Goal: Transaction & Acquisition: Subscribe to service/newsletter

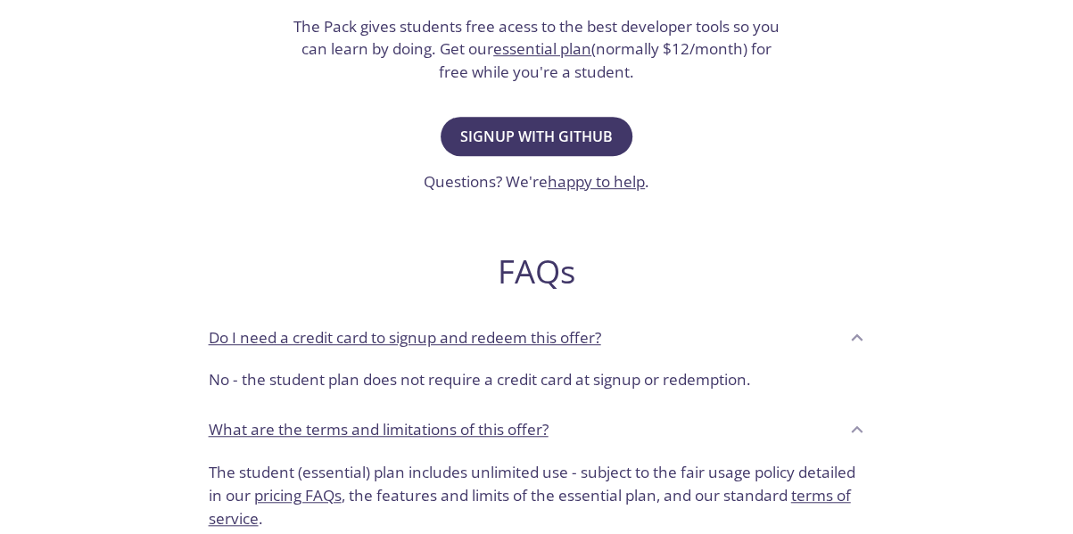
scroll to position [467, 0]
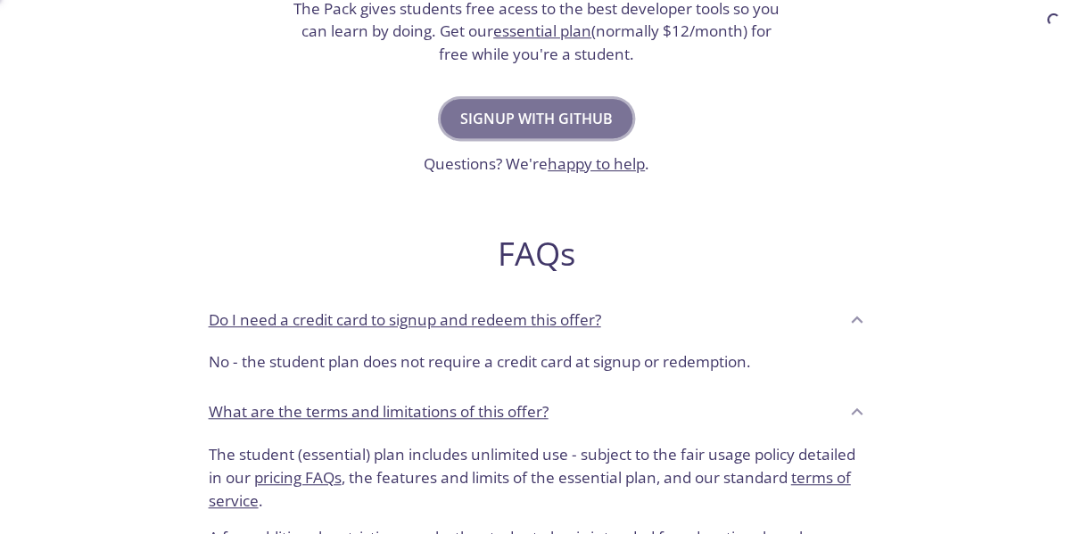
click at [578, 120] on span "Signup with GitHub" at bounding box center [536, 118] width 153 height 25
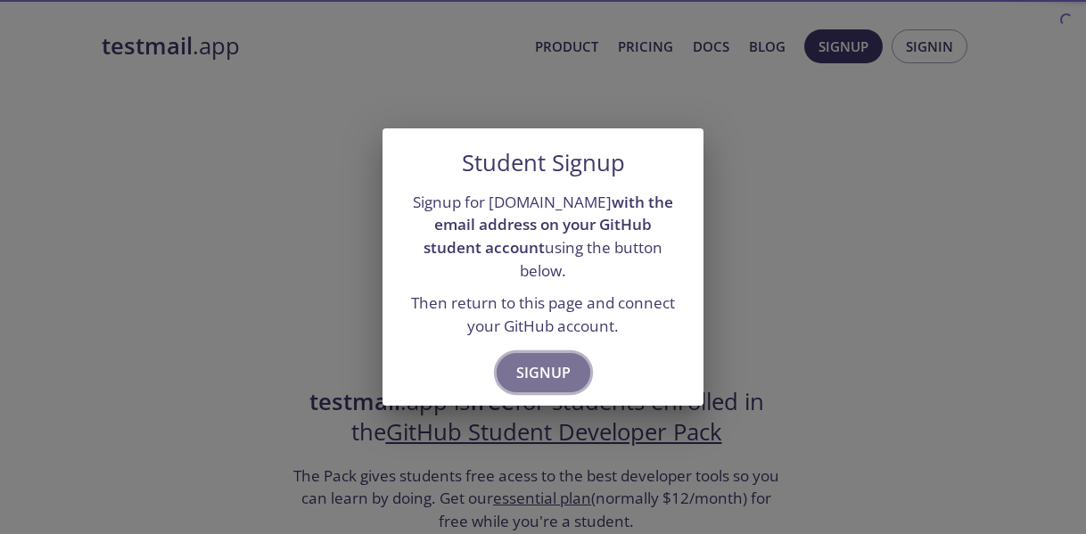
click at [552, 360] on span "Signup" at bounding box center [543, 372] width 54 height 25
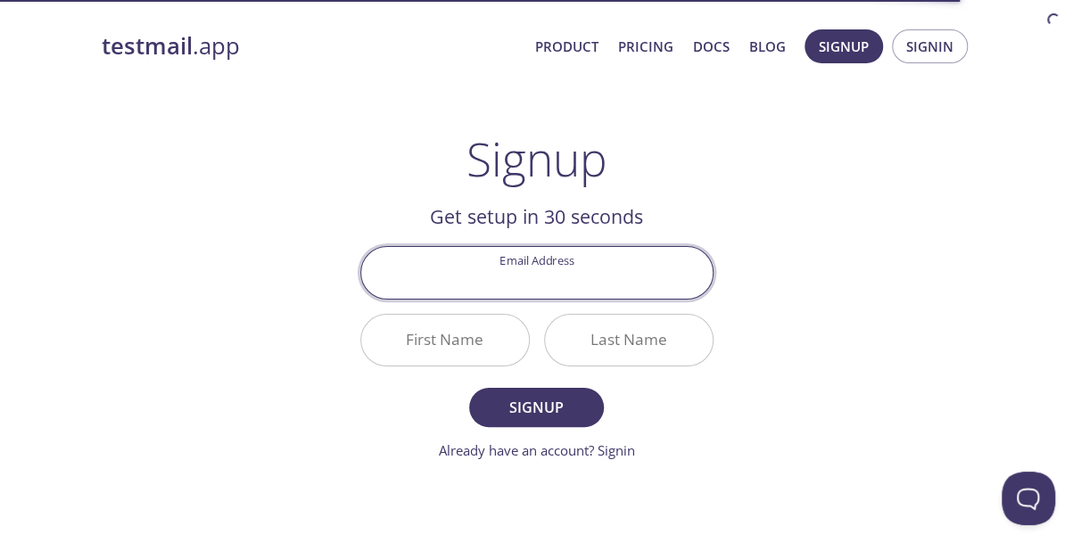
click at [564, 268] on input "Email Address" at bounding box center [536, 272] width 351 height 51
type input "[EMAIL_ADDRESS][DOMAIN_NAME]"
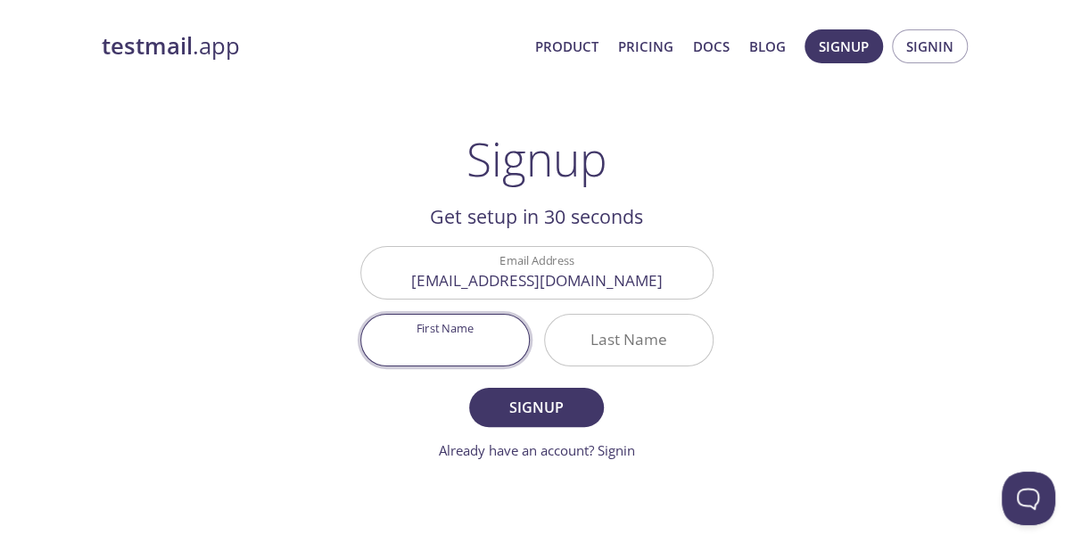
click at [476, 337] on input "First Name" at bounding box center [445, 340] width 168 height 51
type input "[DEMOGRAPHIC_DATA]"
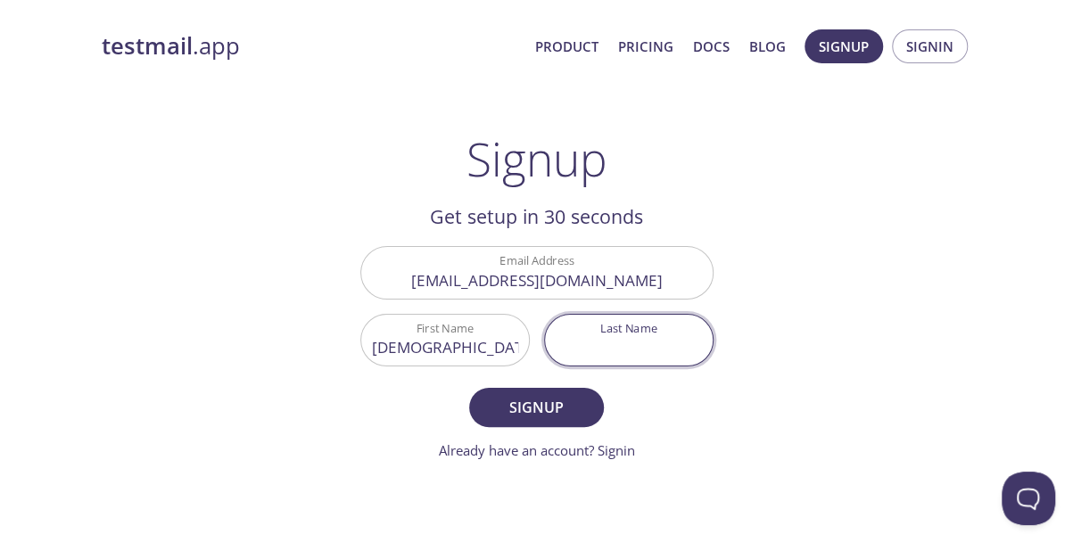
click at [579, 323] on input "Last Name" at bounding box center [629, 340] width 168 height 51
type input "Ahsan"
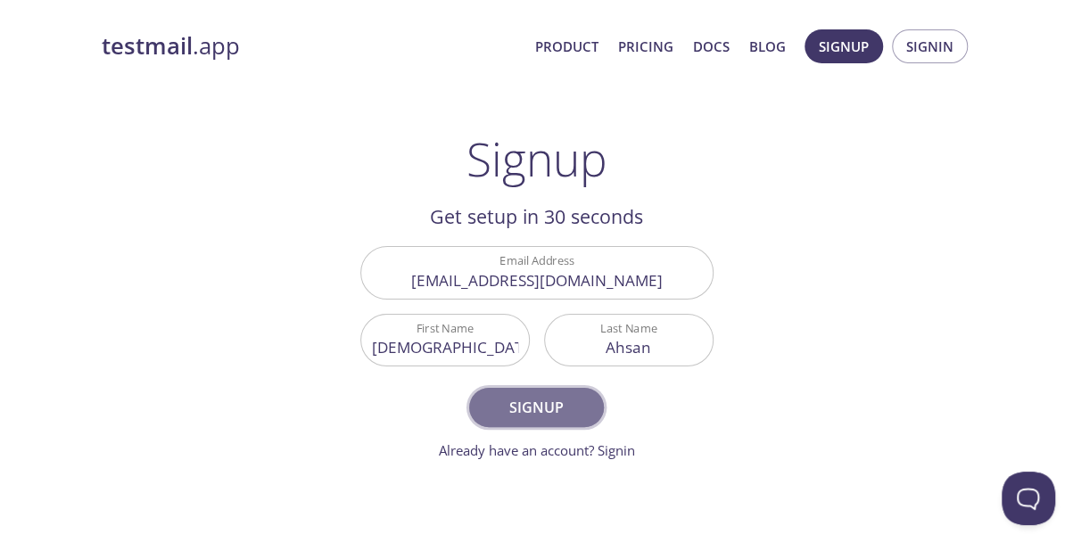
click at [540, 408] on span "Signup" at bounding box center [536, 407] width 95 height 25
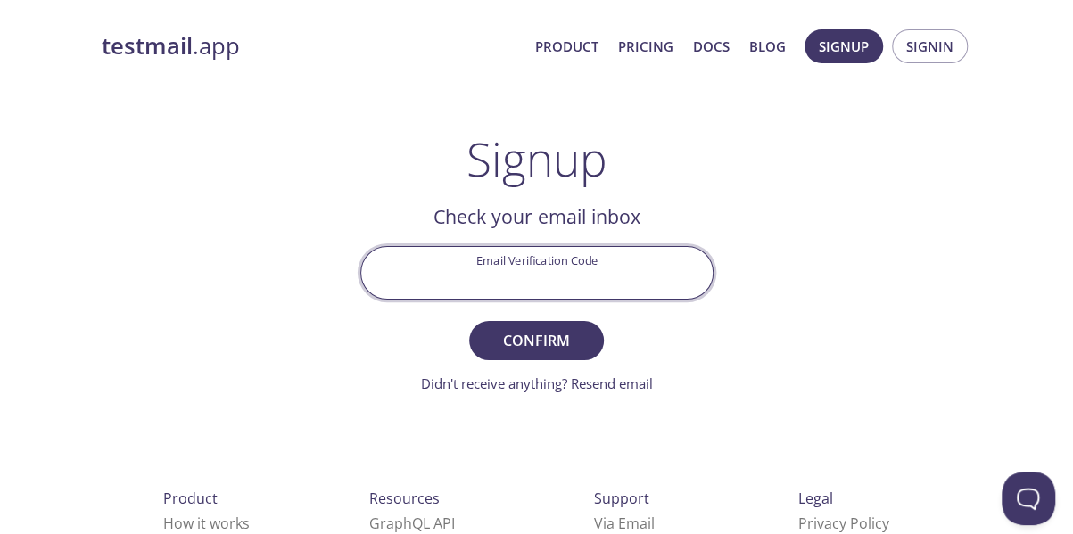
click at [491, 259] on input "Email Verification Code" at bounding box center [536, 272] width 351 height 51
paste input "M3G86TG"
type input "M3G86TG"
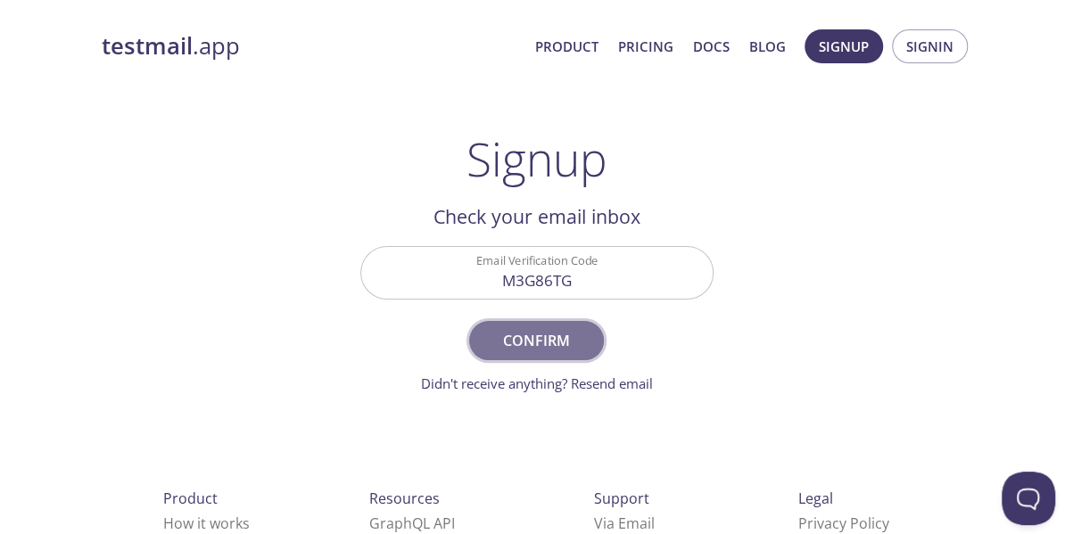
click at [521, 321] on button "Confirm" at bounding box center [536, 340] width 134 height 39
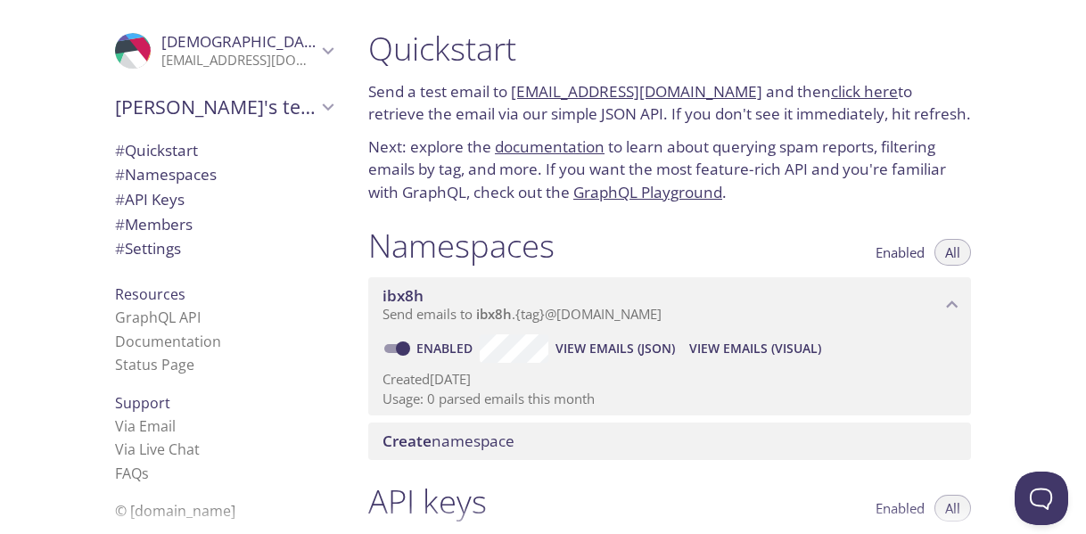
click at [1003, 194] on div "Quickstart Send a test email to [EMAIL_ADDRESS][DOMAIN_NAME] and then click her…" at bounding box center [720, 267] width 732 height 534
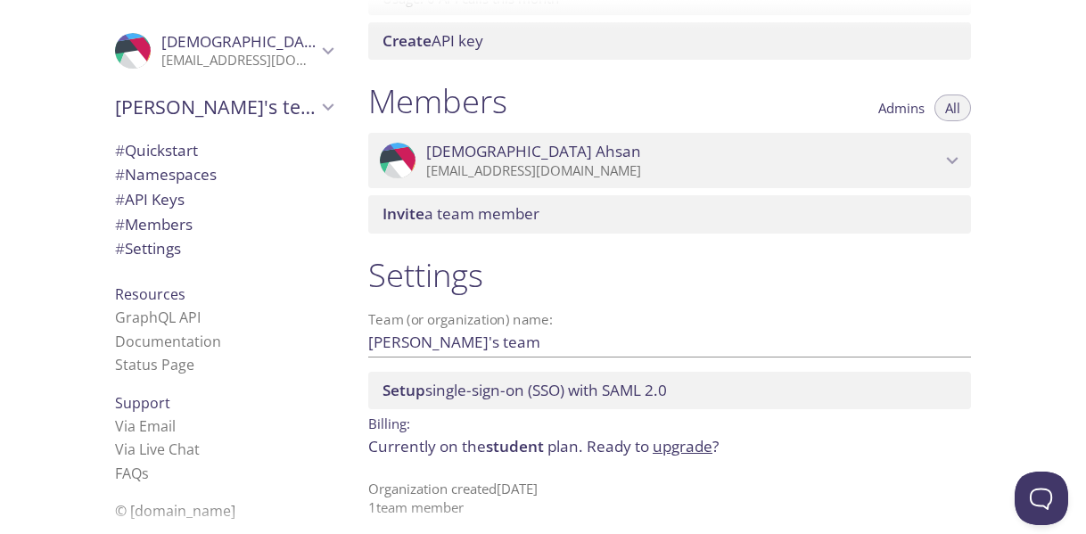
scroll to position [733, 0]
